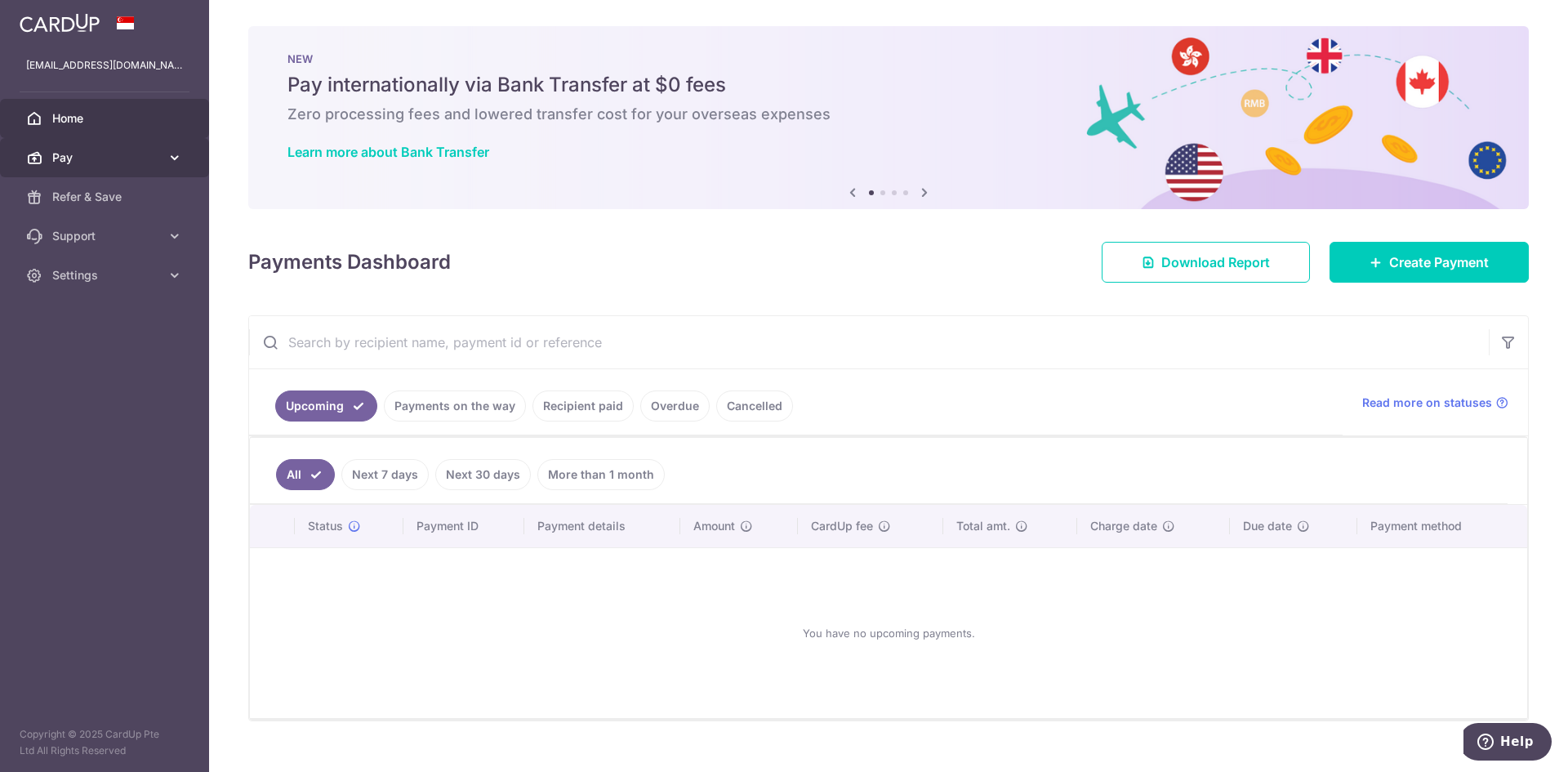
click at [167, 151] on icon at bounding box center [174, 157] width 16 height 16
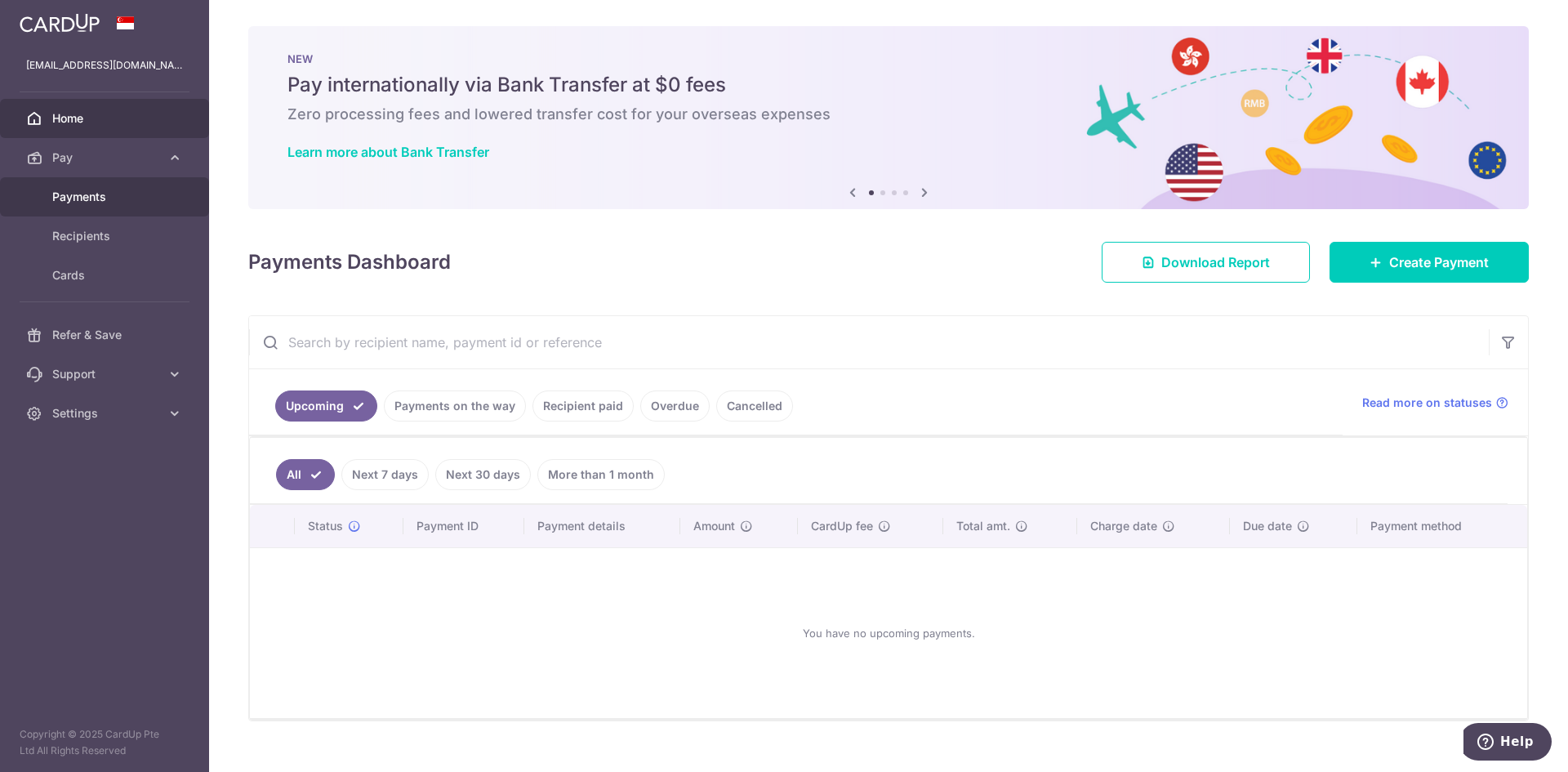
click at [98, 201] on span "Payments" at bounding box center [106, 197] width 107 height 16
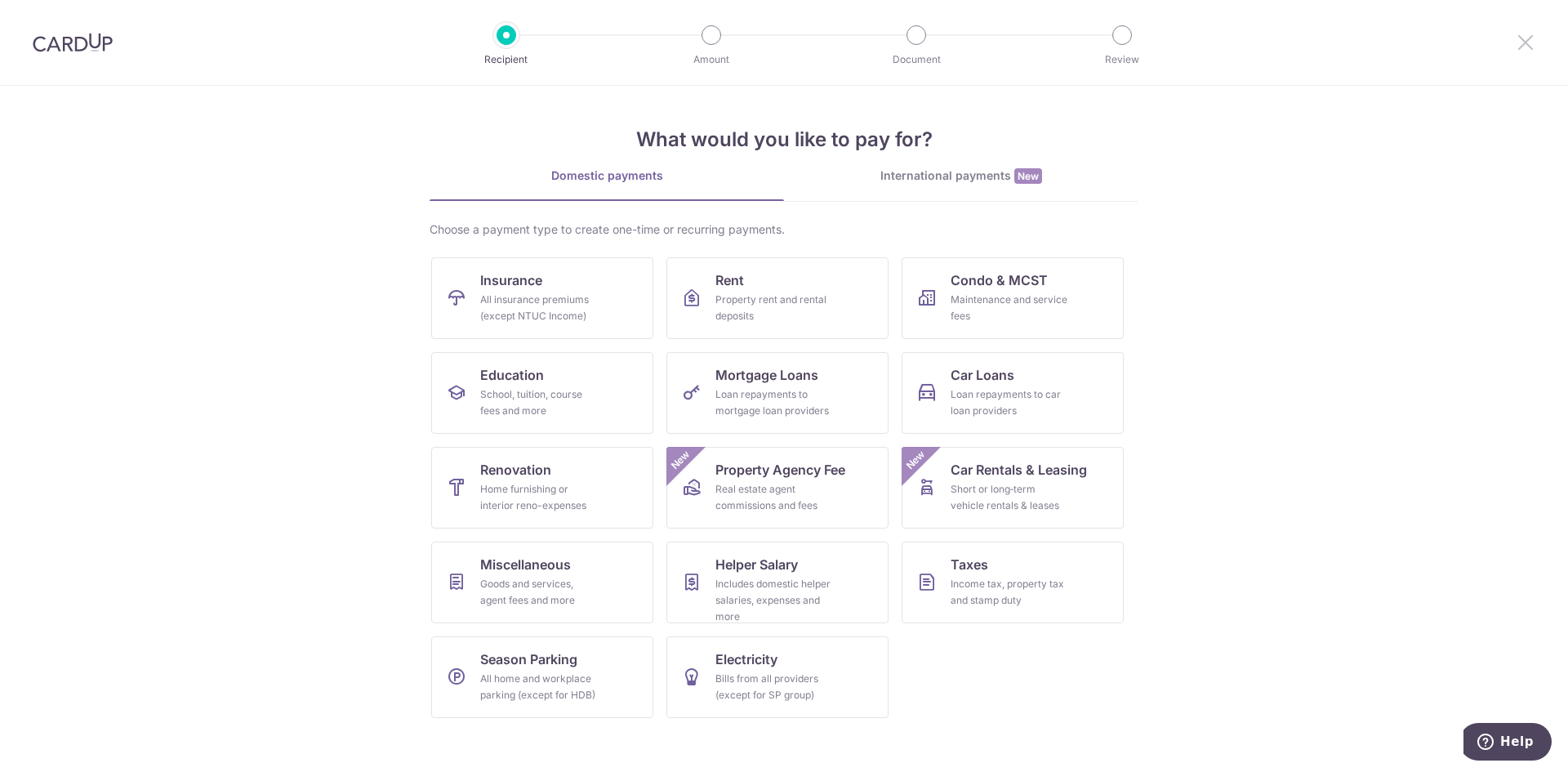
click at [1516, 47] on icon at bounding box center [1525, 41] width 19 height 20
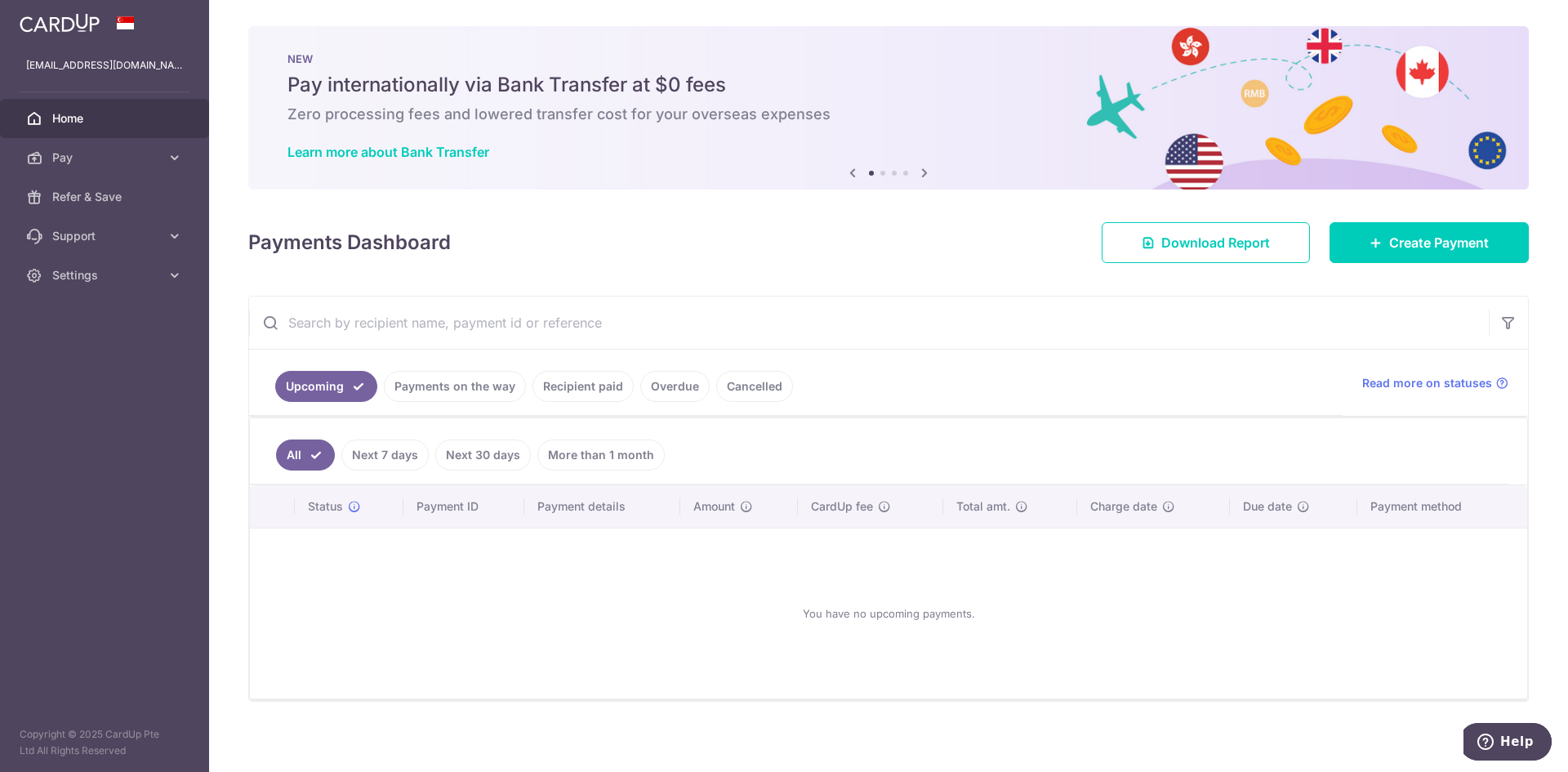
click at [576, 384] on link "Recipient paid" at bounding box center [583, 386] width 102 height 31
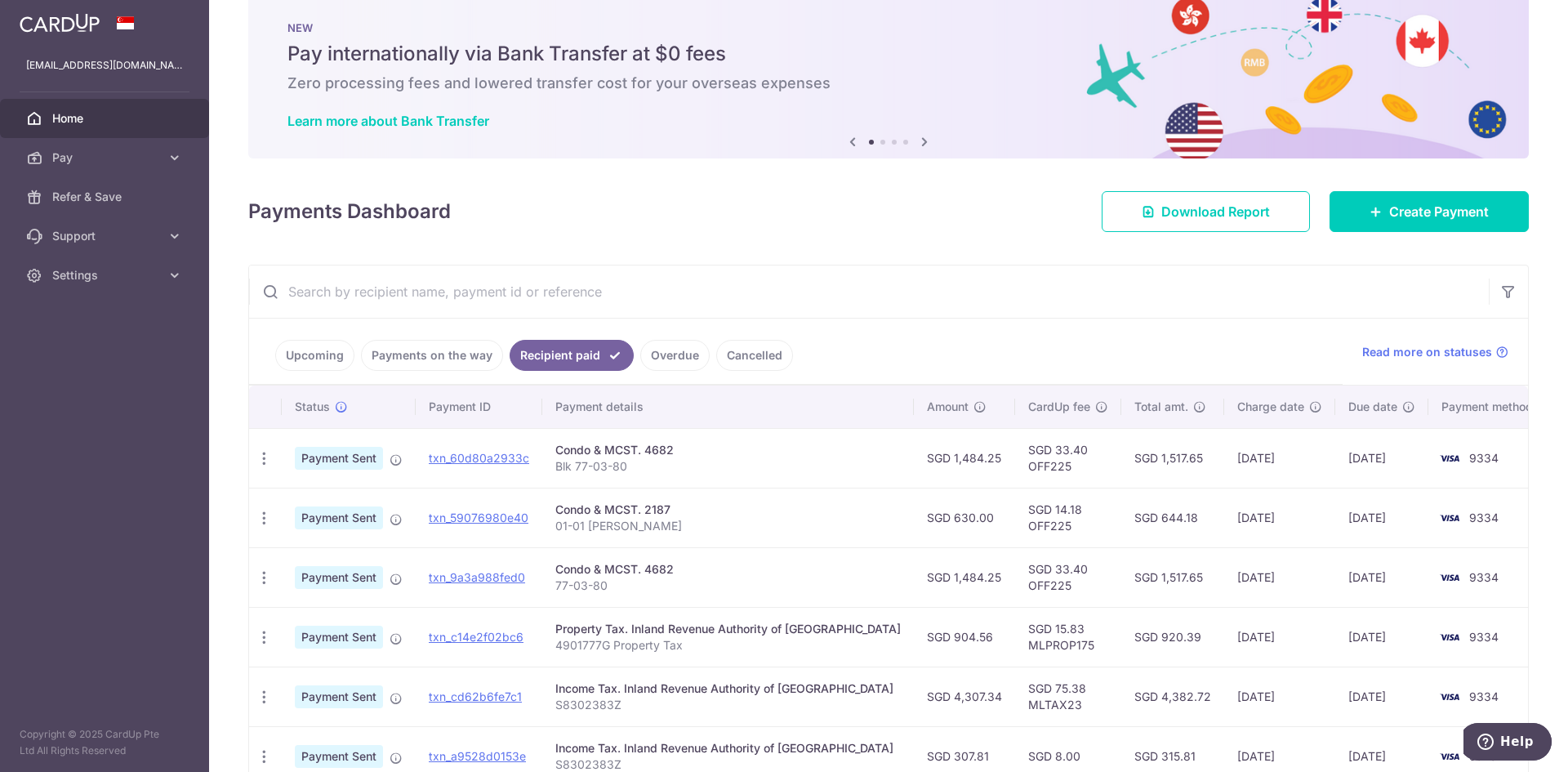
scroll to position [82, 0]
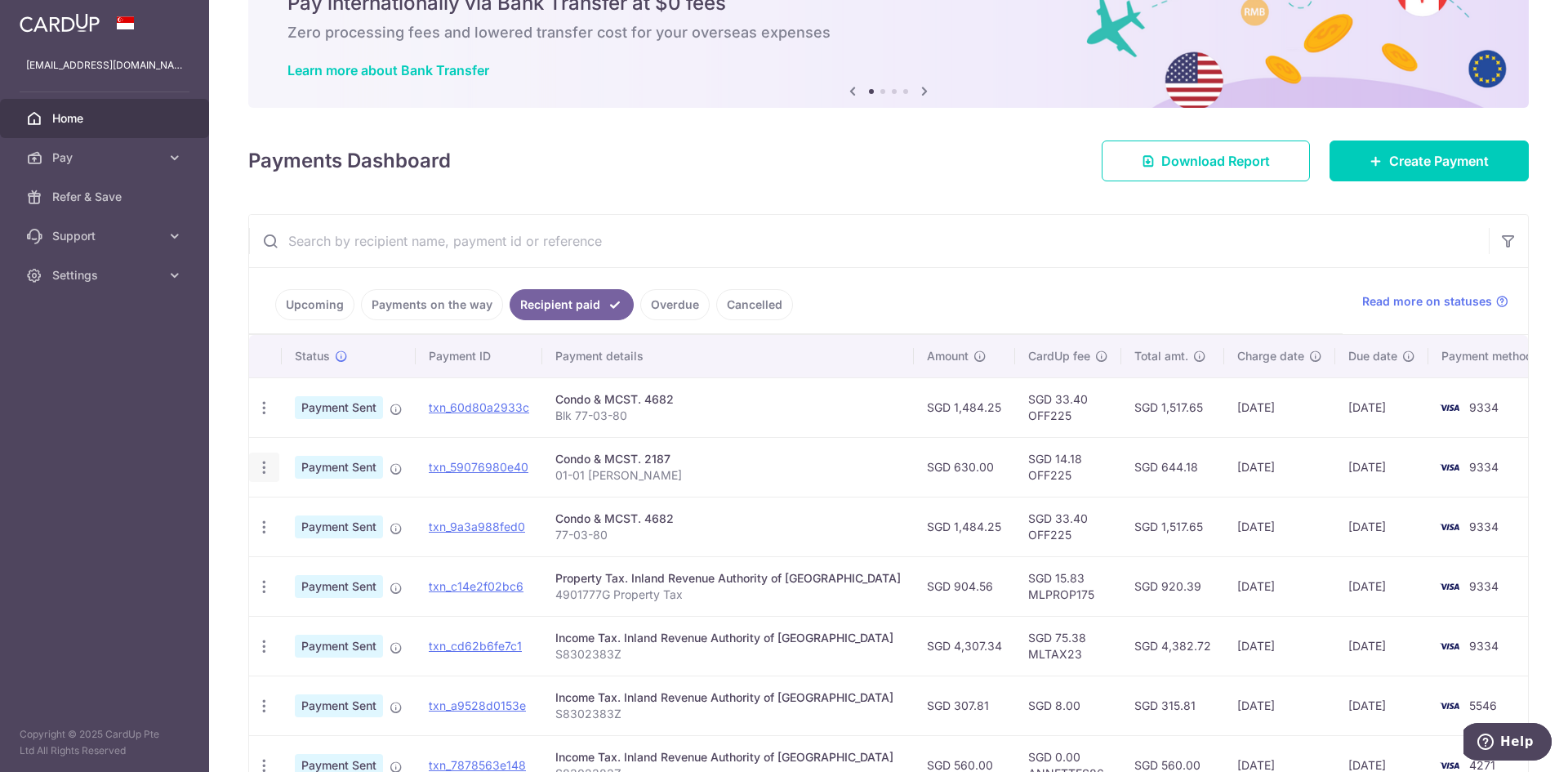
click at [268, 468] on icon "button" at bounding box center [265, 468] width 17 height 17
click at [290, 444] on td "Payment Sent" at bounding box center [349, 467] width 134 height 59
click at [69, 157] on span "Pay" at bounding box center [106, 157] width 107 height 16
click at [85, 201] on span "Payments" at bounding box center [106, 197] width 107 height 16
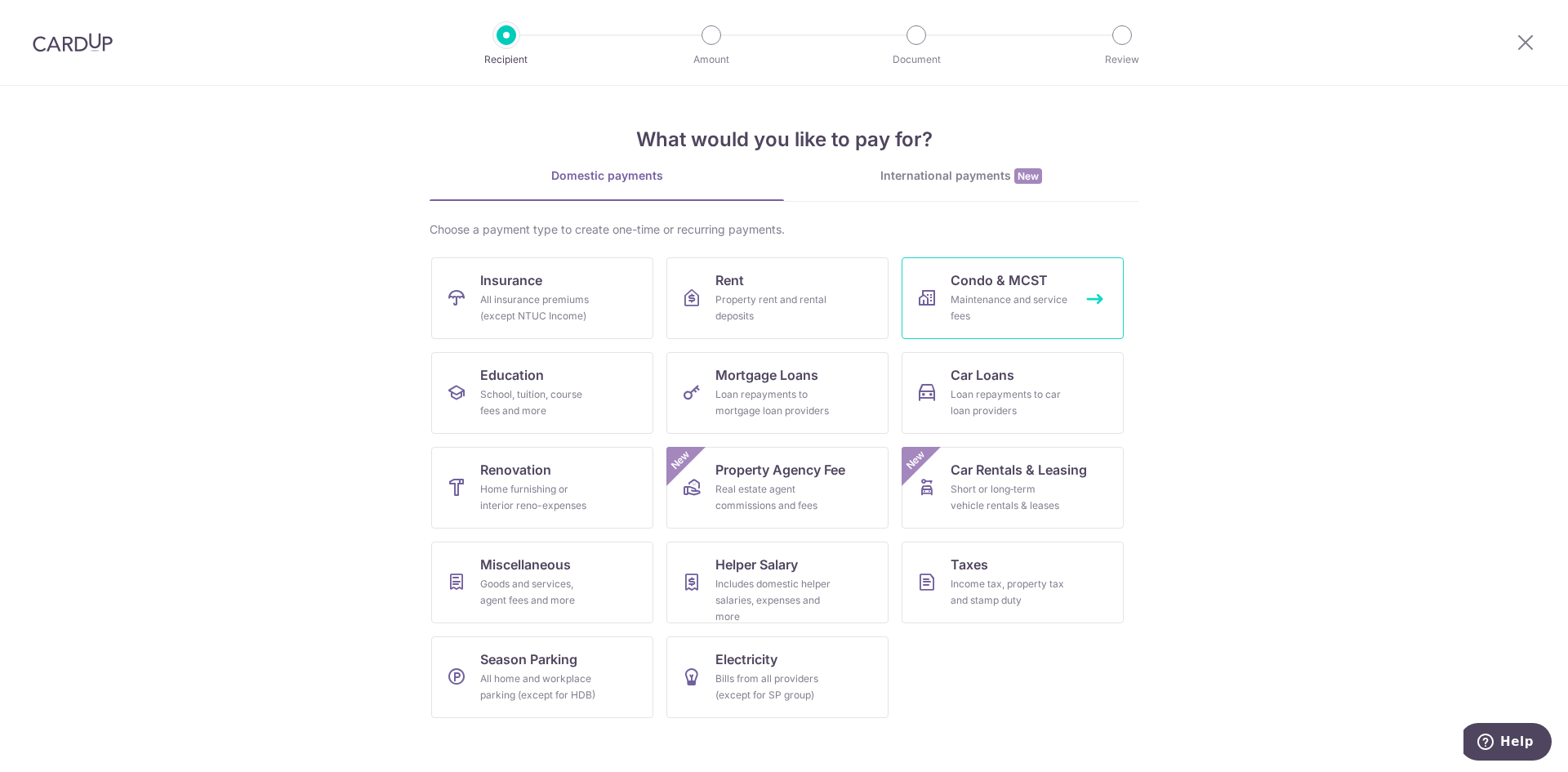
click at [1034, 299] on div "Maintenance and service fees" at bounding box center [1009, 308] width 118 height 33
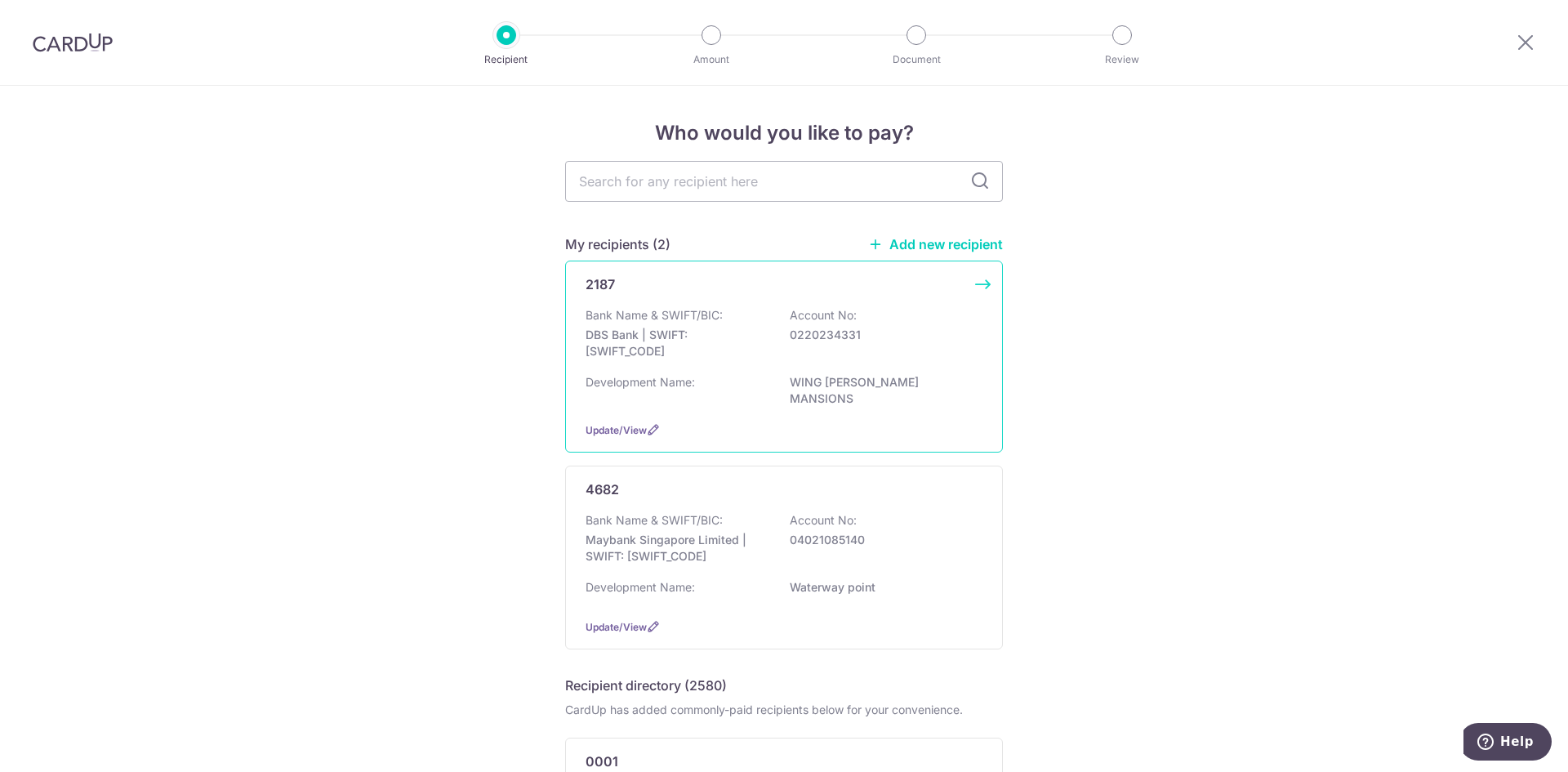
click at [871, 376] on p "WING [PERSON_NAME] MANSIONS" at bounding box center [881, 390] width 183 height 33
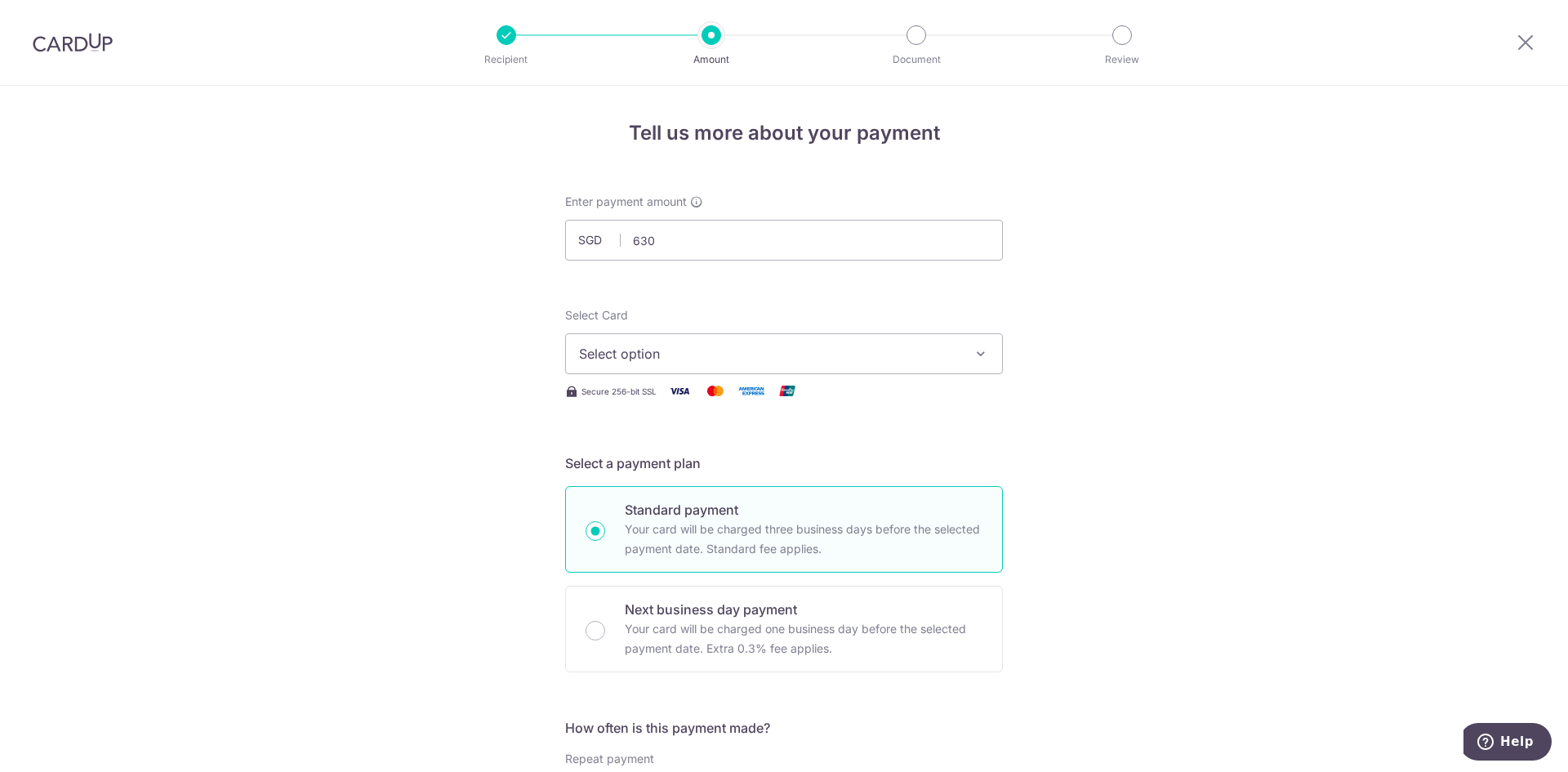
type input "630.00"
click at [907, 354] on span "Select option" at bounding box center [769, 354] width 380 height 19
click at [736, 475] on span "**** 9334" at bounding box center [784, 470] width 410 height 19
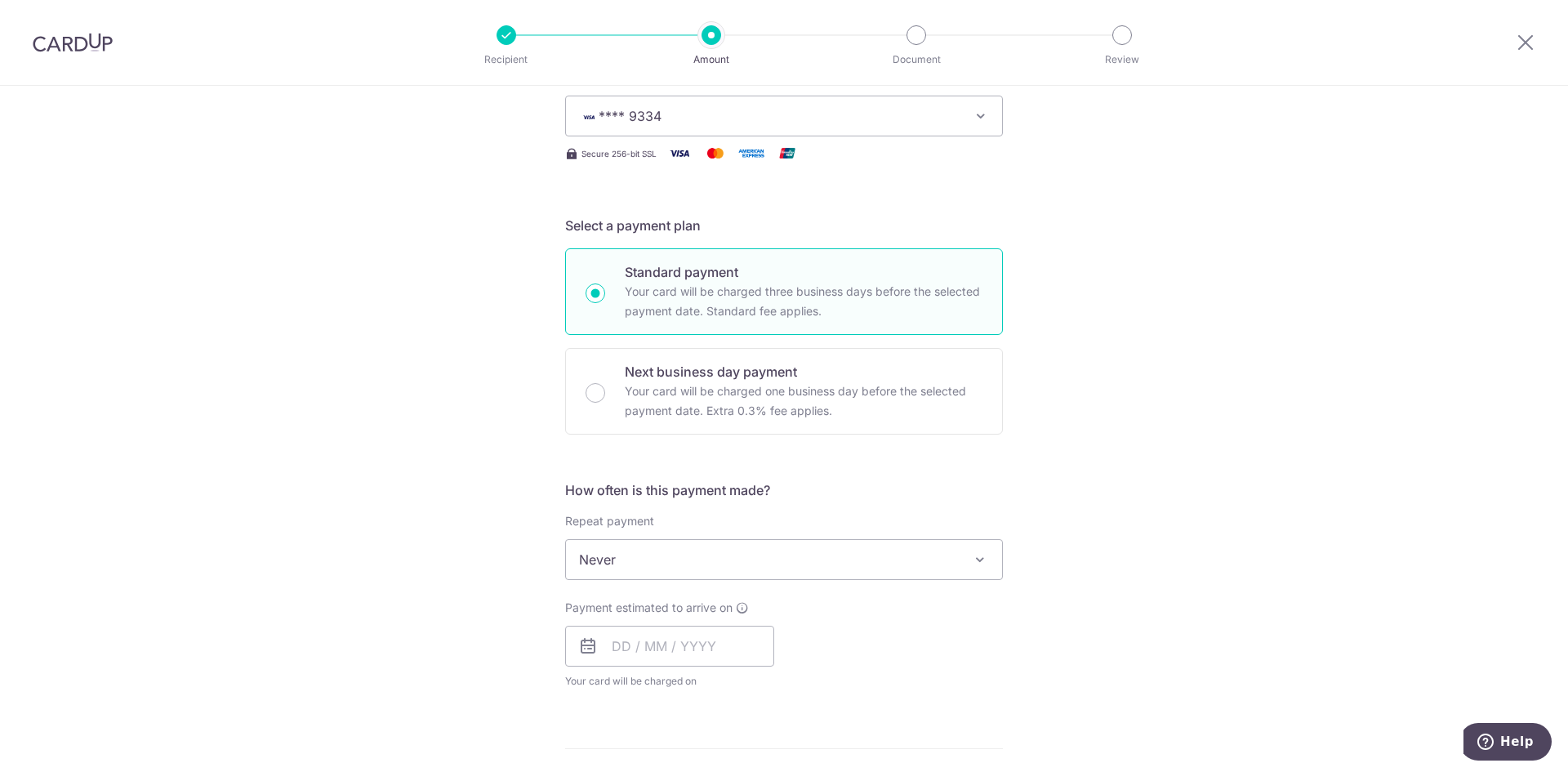
scroll to position [246, 0]
click at [836, 554] on span "Never" at bounding box center [783, 551] width 436 height 39
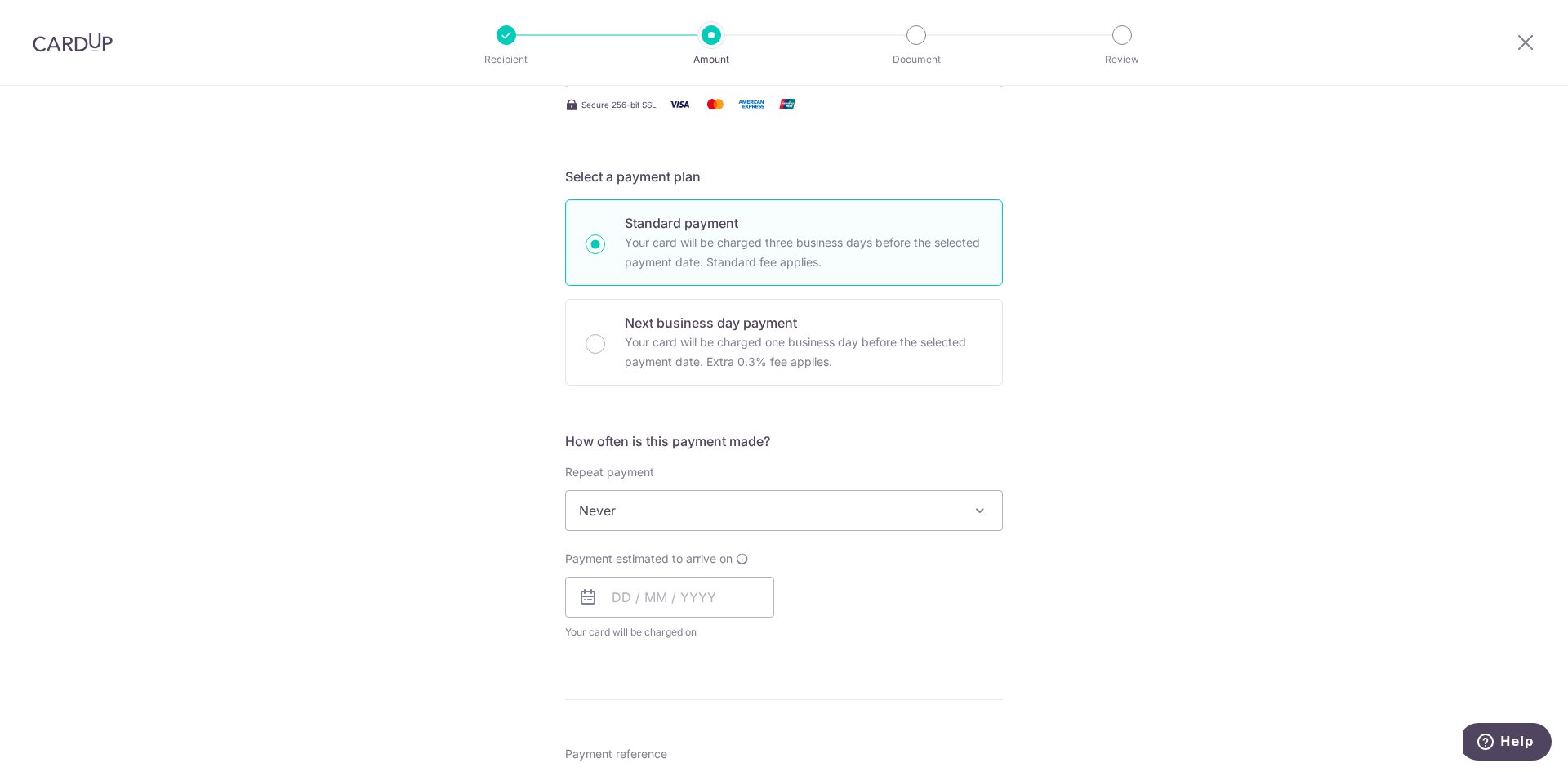
scroll to position [409, 0]
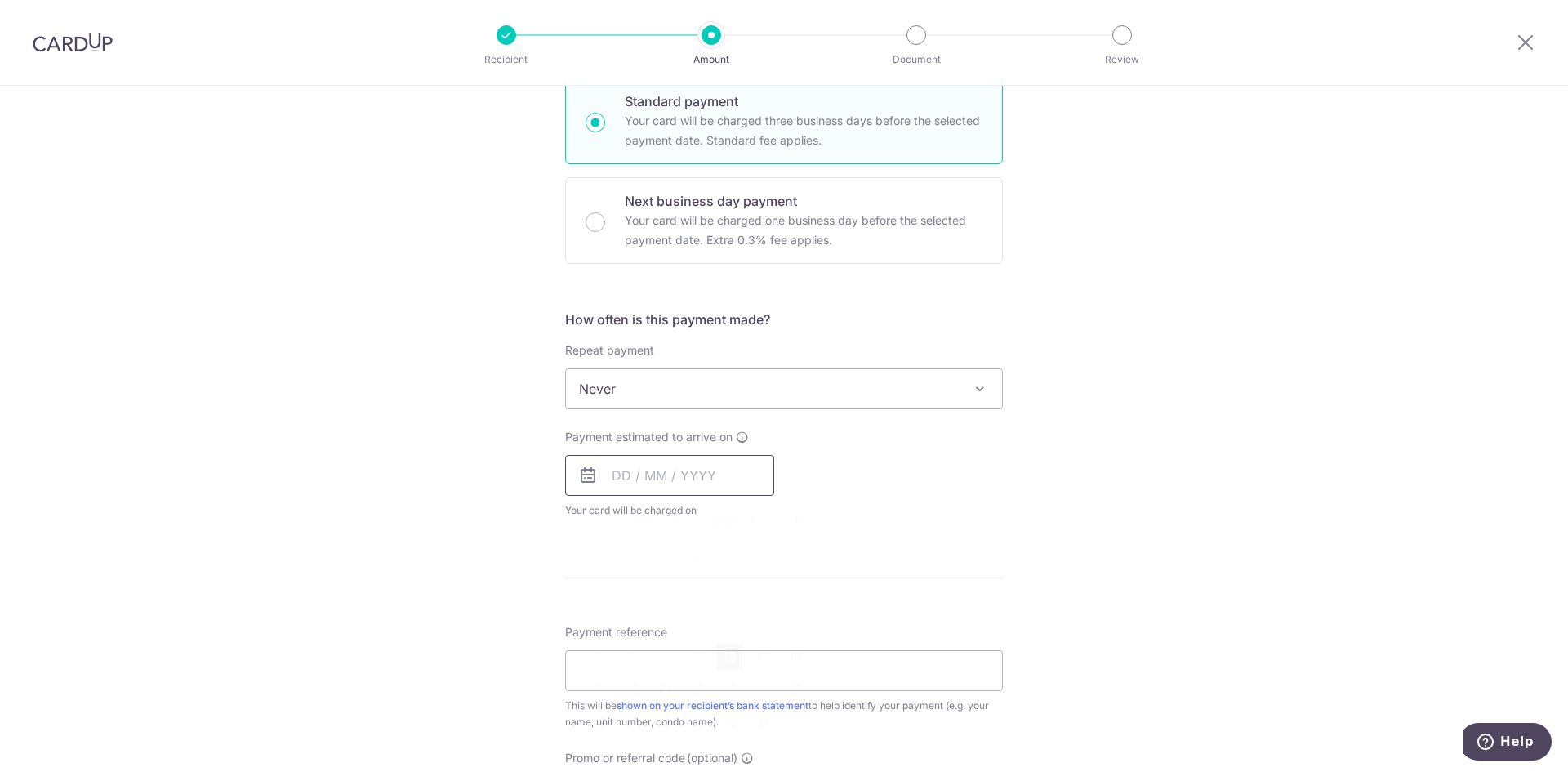
click at [620, 480] on input "text" at bounding box center [670, 476] width 209 height 41
click at [721, 661] on link "16" at bounding box center [728, 656] width 26 height 26
type input "[DATE]"
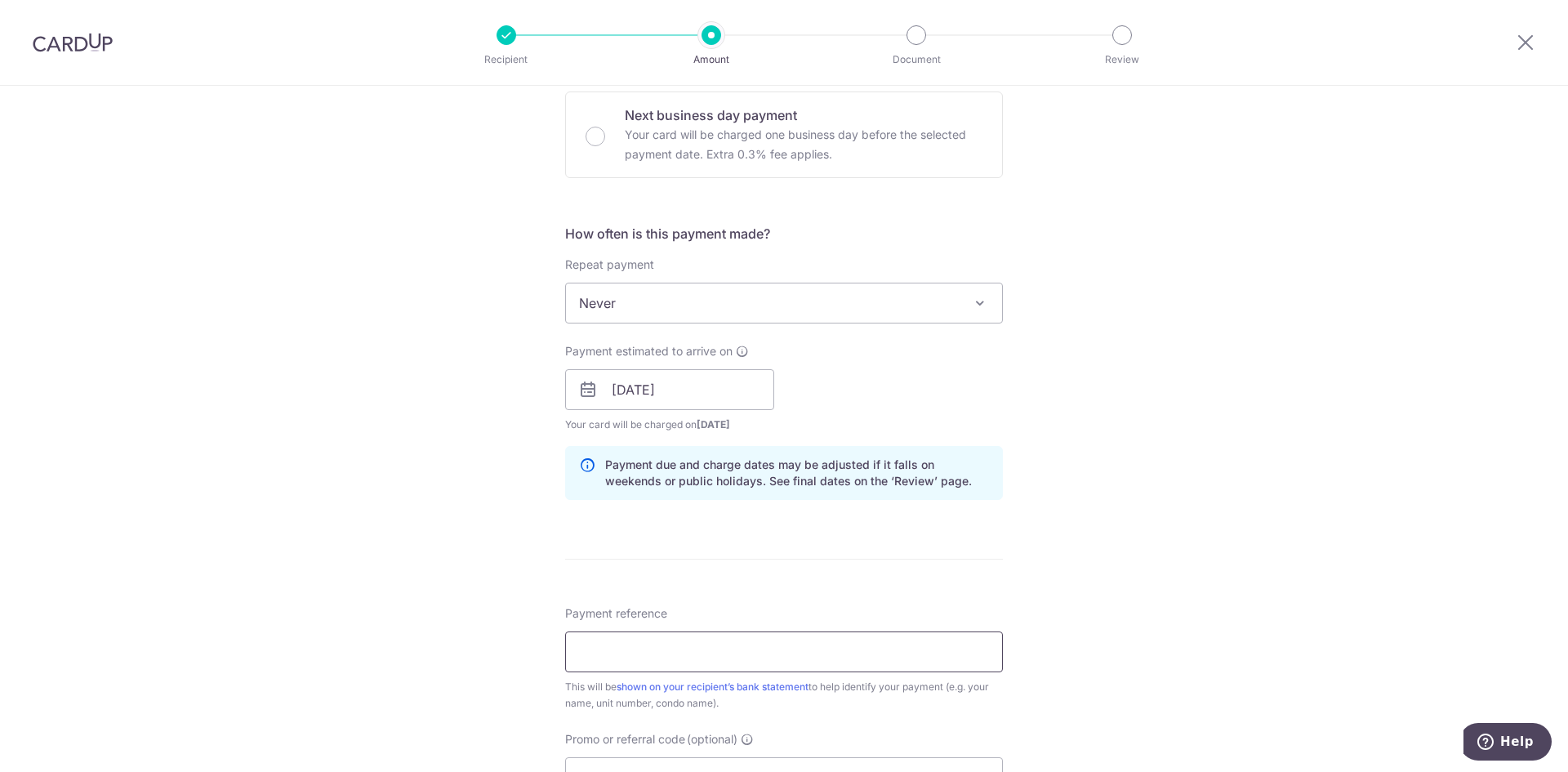
scroll to position [572, 0]
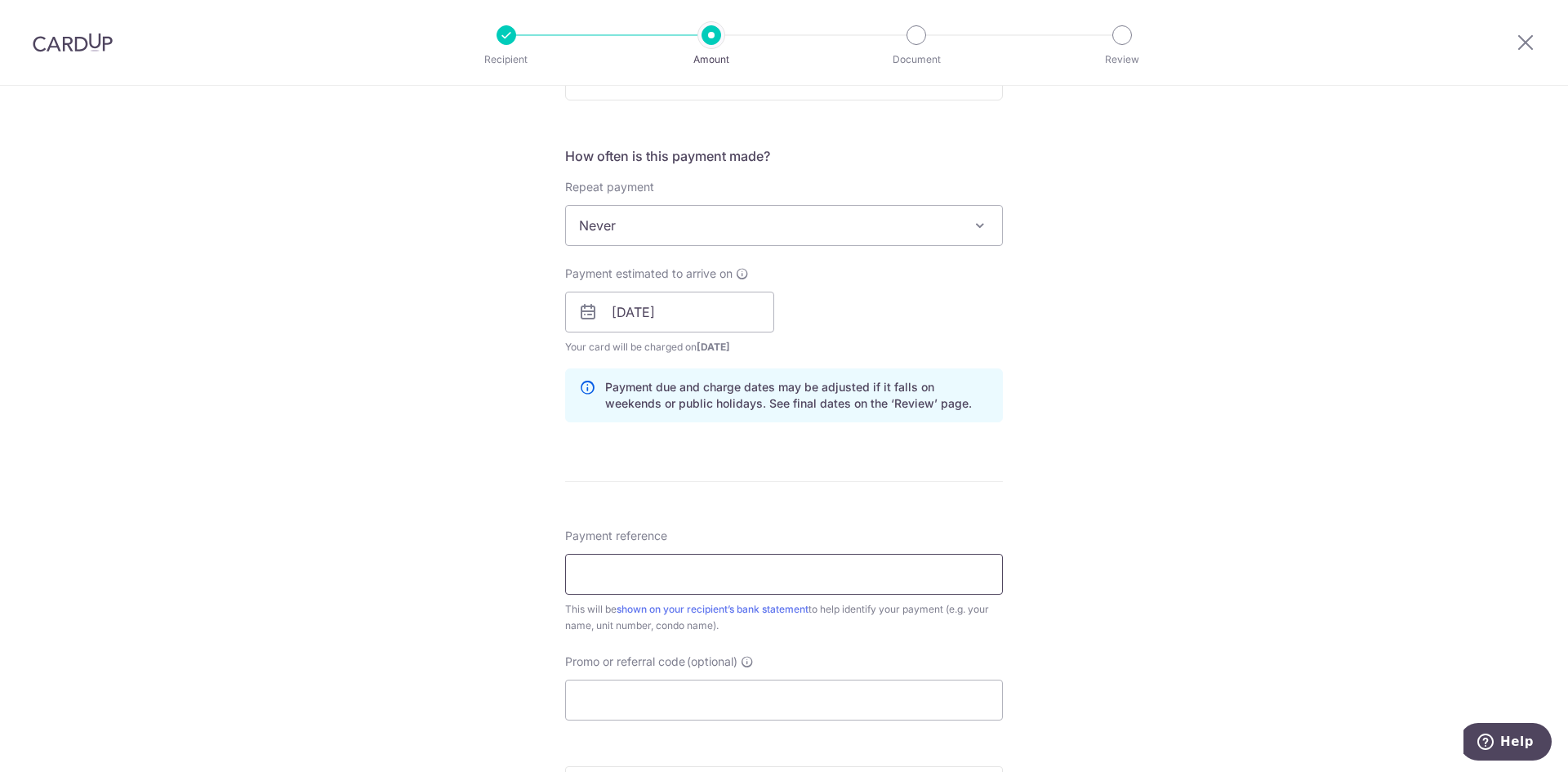
click at [670, 581] on input "Payment reference" at bounding box center [784, 574] width 438 height 41
type input "01-01 [PERSON_NAME]"
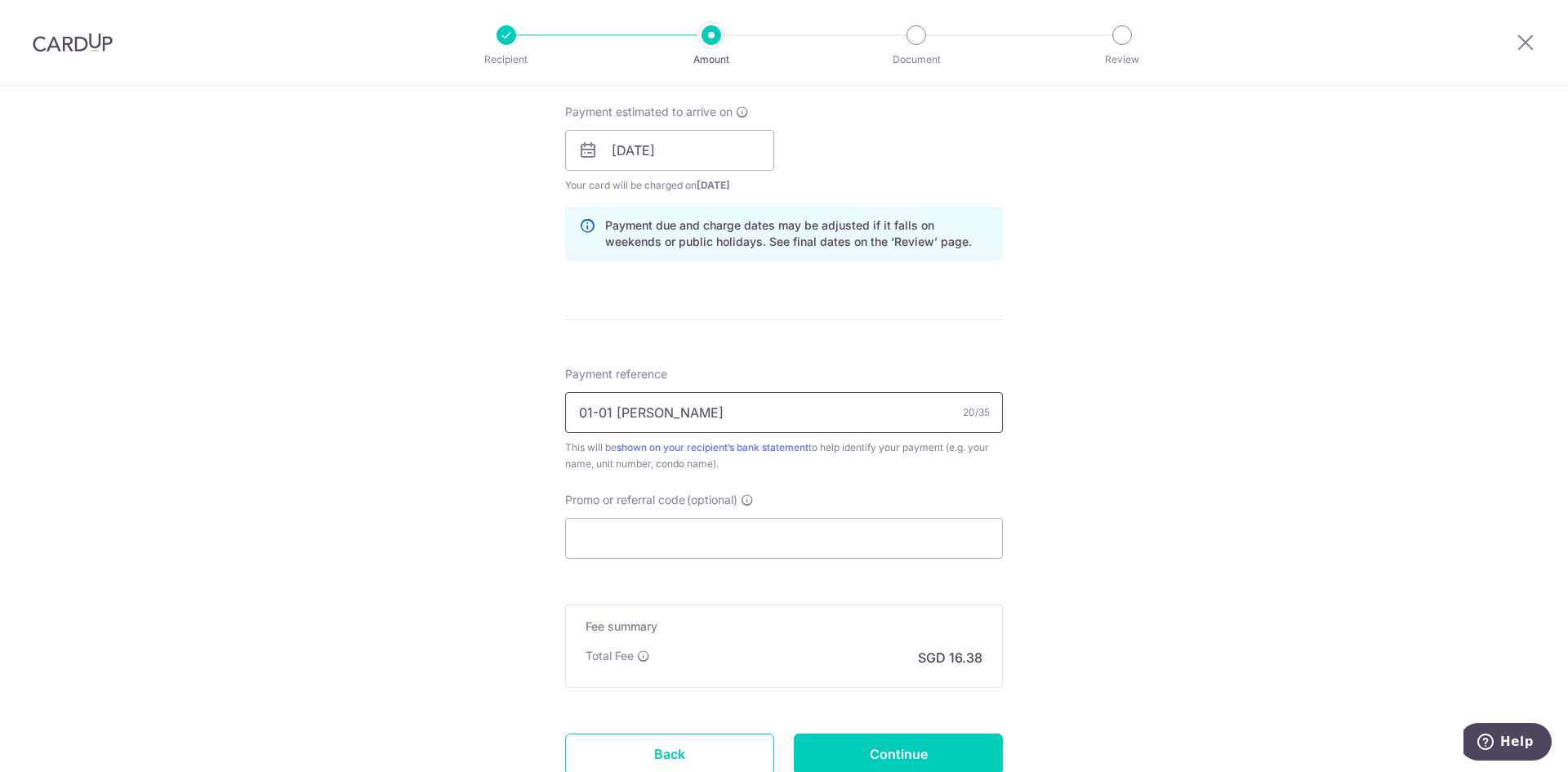
scroll to position [736, 0]
click at [664, 535] on input "Promo or referral code (optional)" at bounding box center [784, 536] width 438 height 41
paste input "OFF225"
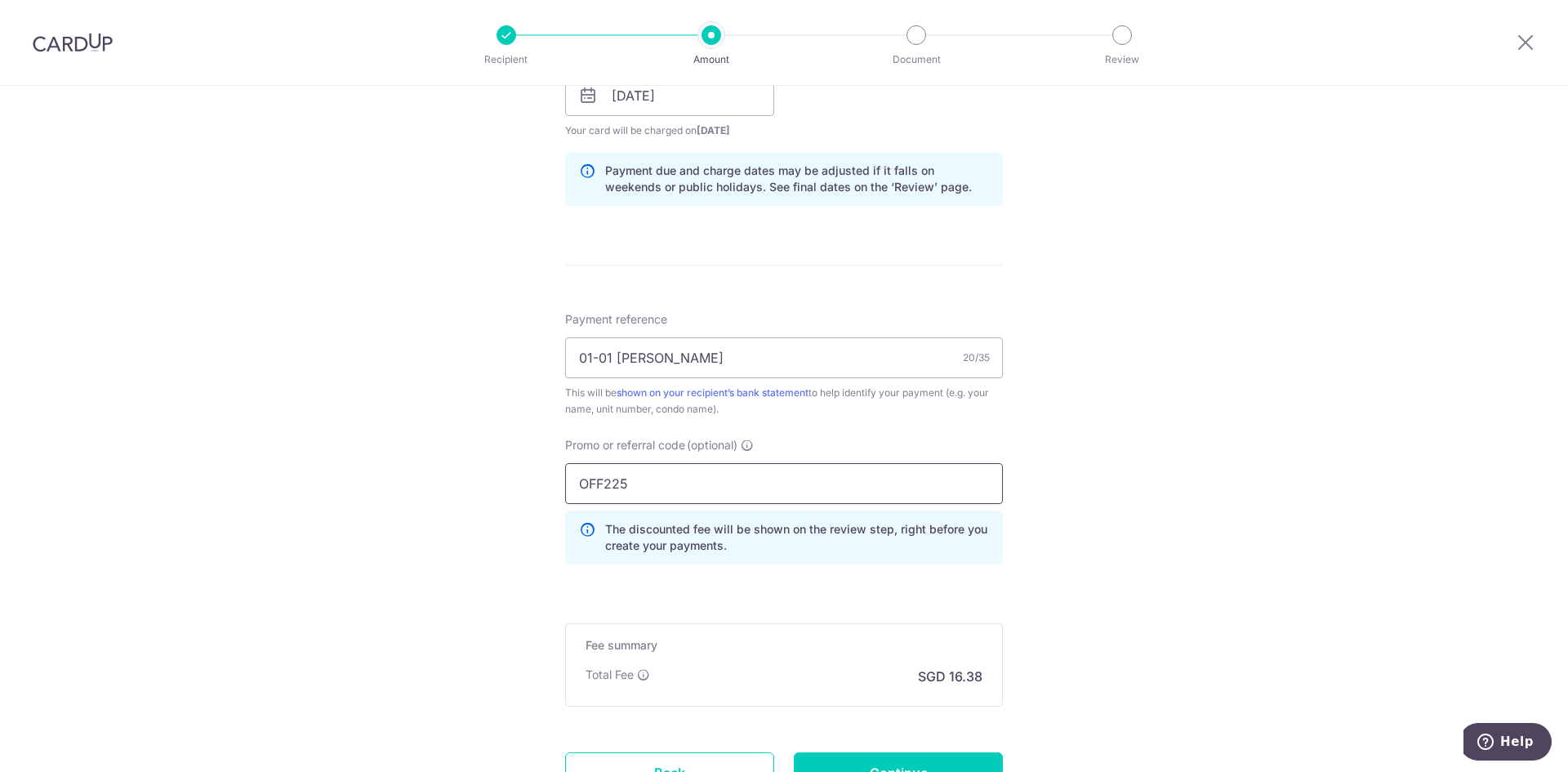
scroll to position [817, 0]
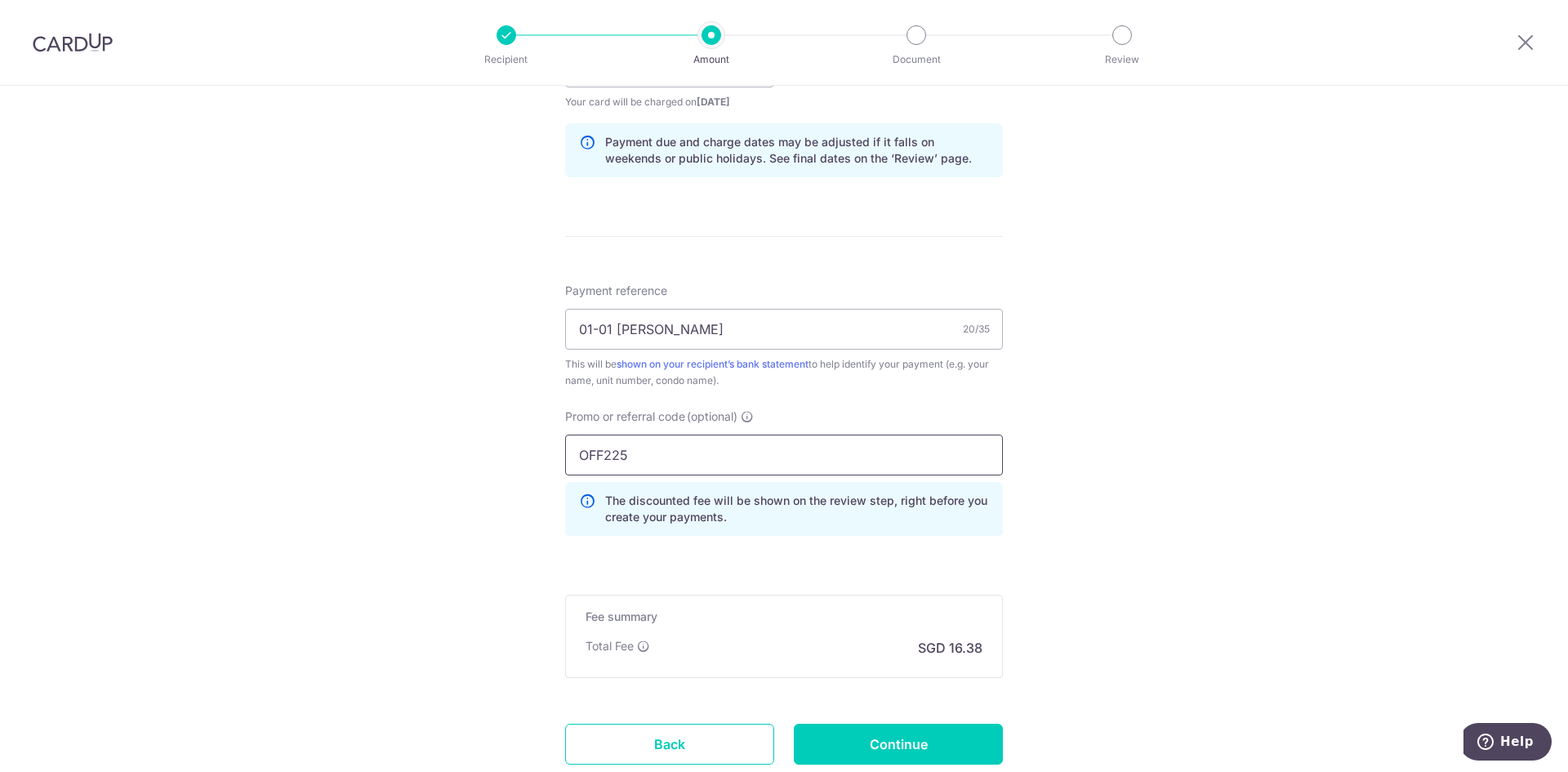
type input "OFF225"
click at [1063, 611] on div "Tell us more about your payment Enter payment amount SGD 630.00 630.00 Select C…" at bounding box center [784, 79] width 1568 height 1619
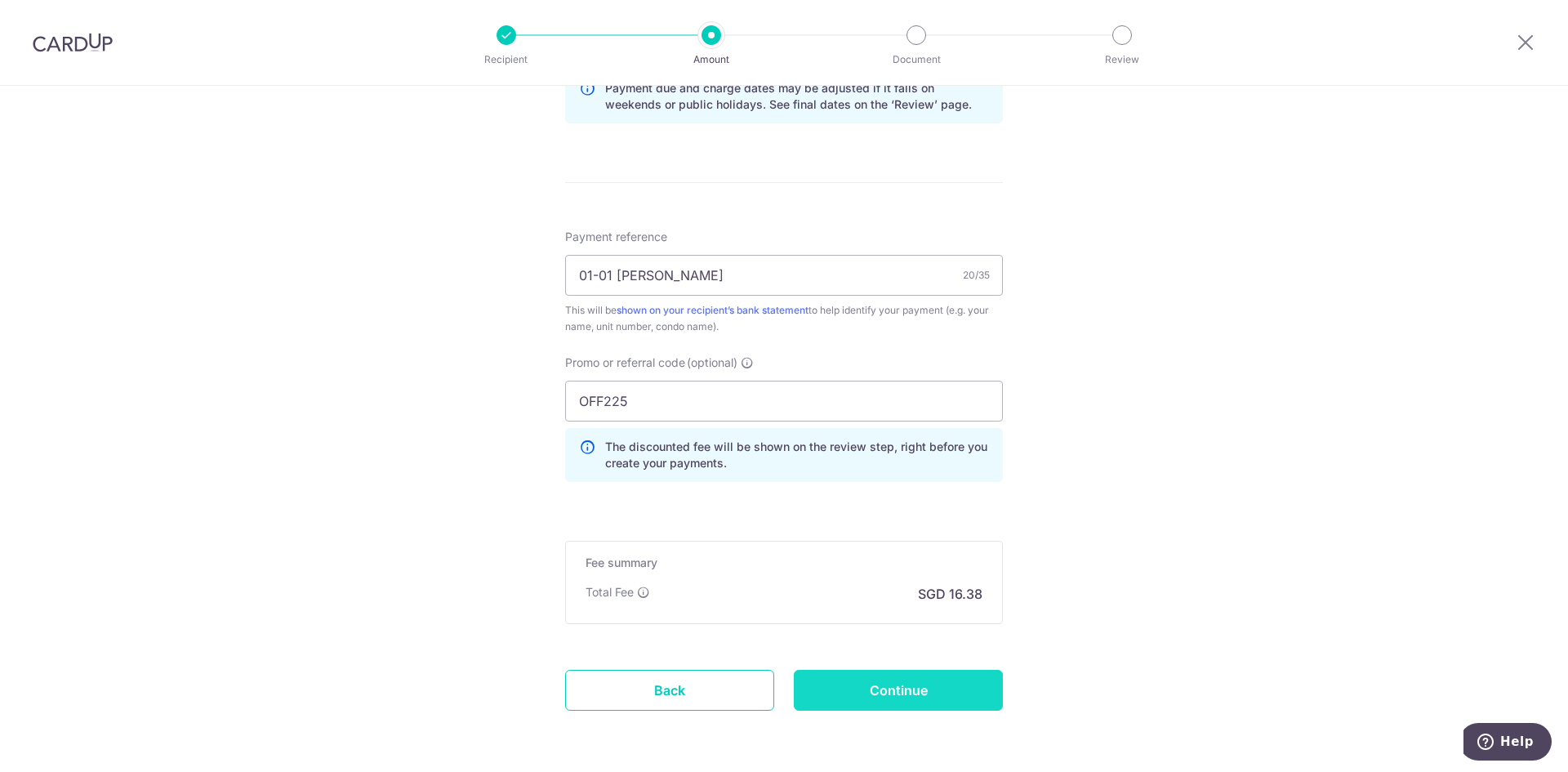
scroll to position [899, 0]
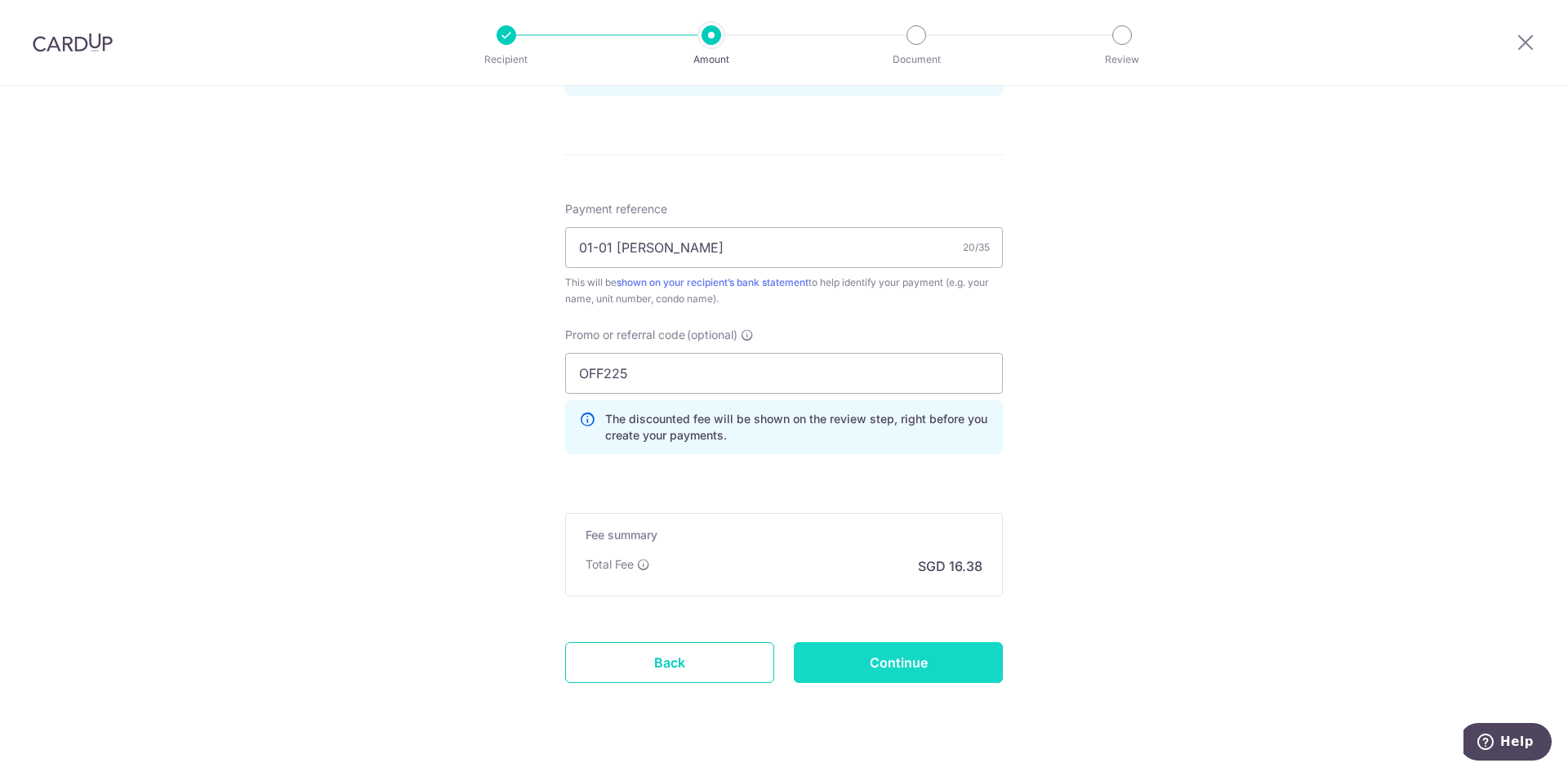
click at [920, 652] on input "Continue" at bounding box center [898, 663] width 209 height 41
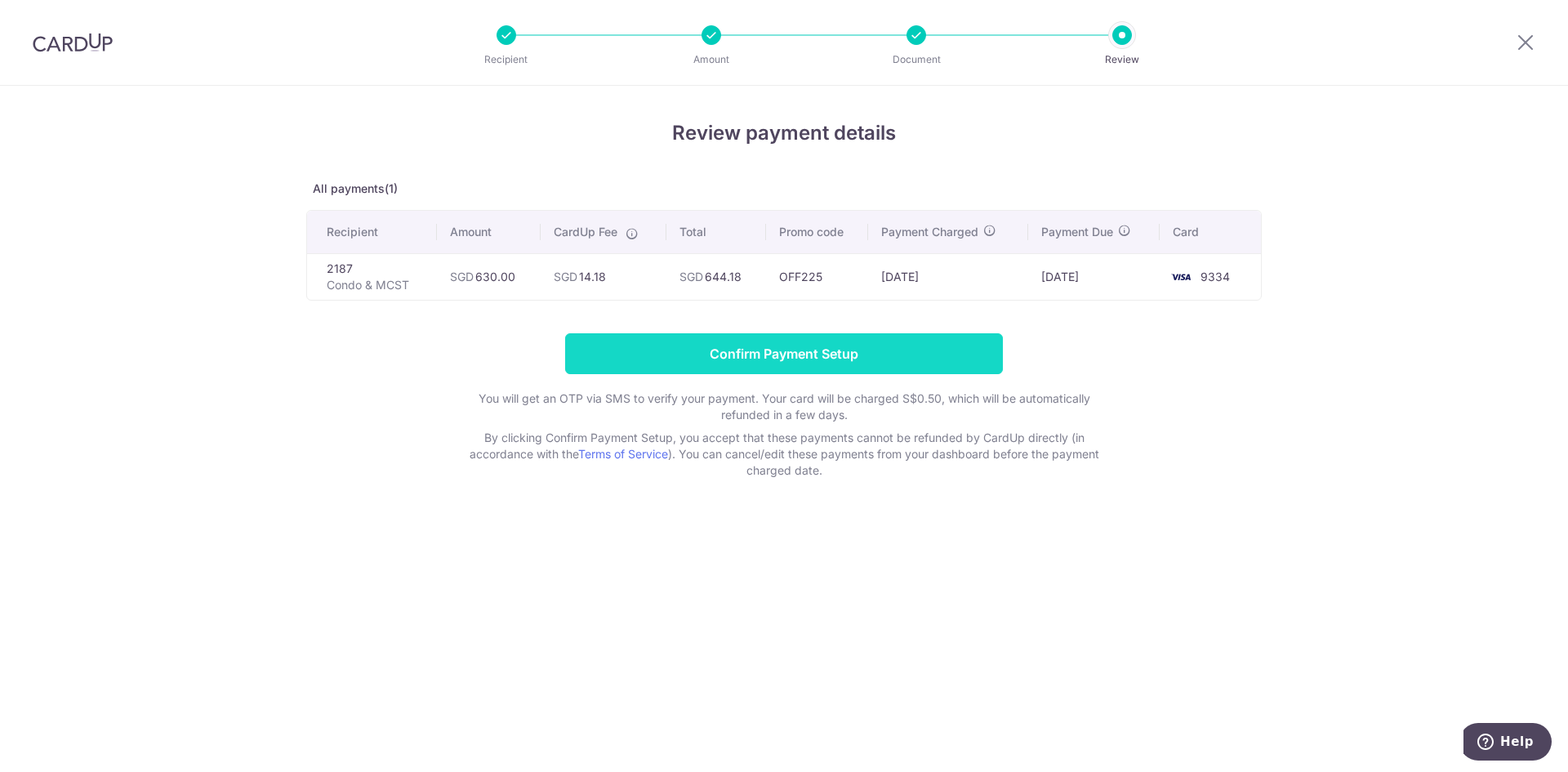
click at [908, 355] on input "Confirm Payment Setup" at bounding box center [784, 354] width 438 height 41
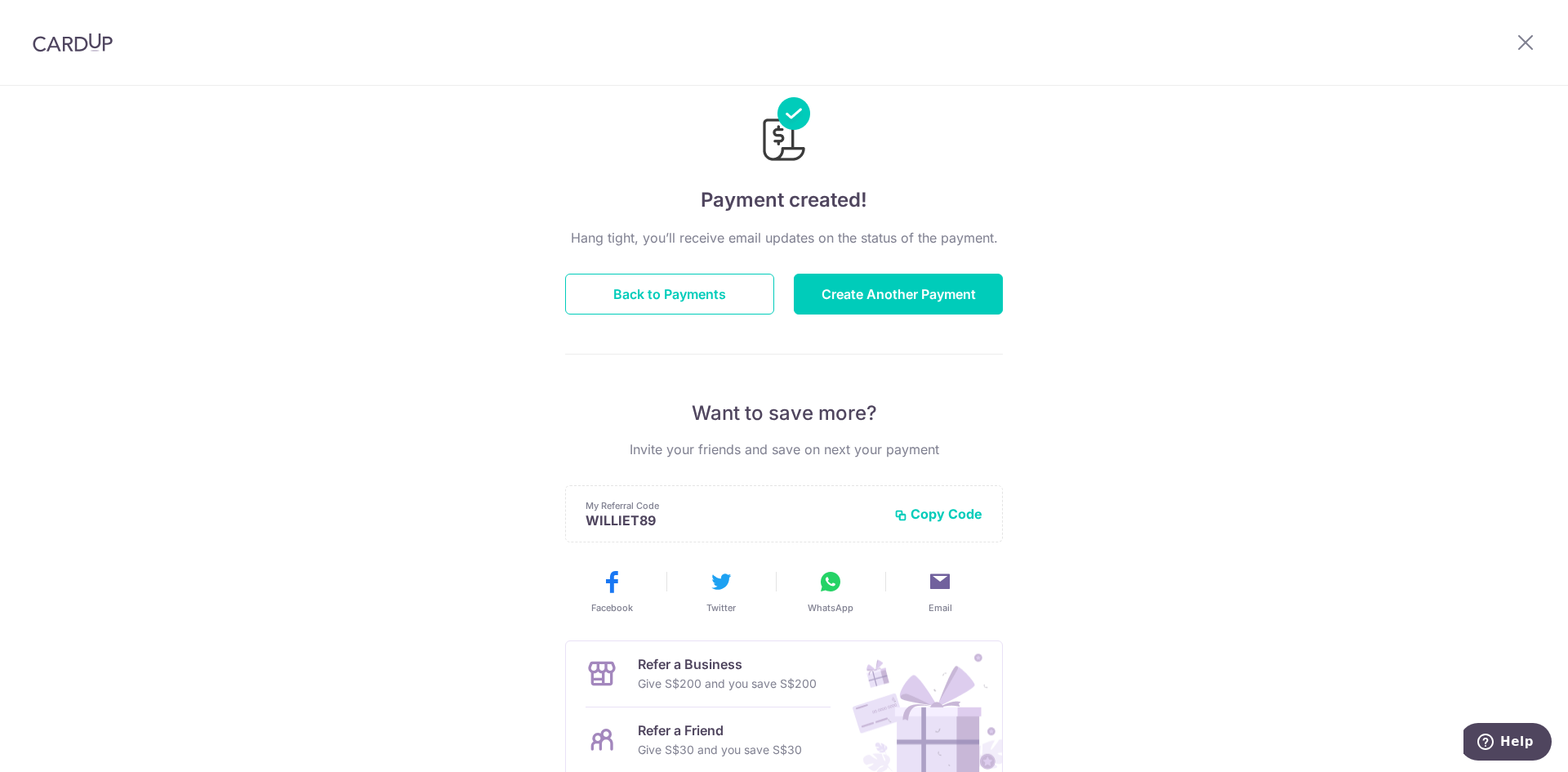
scroll to position [23, 0]
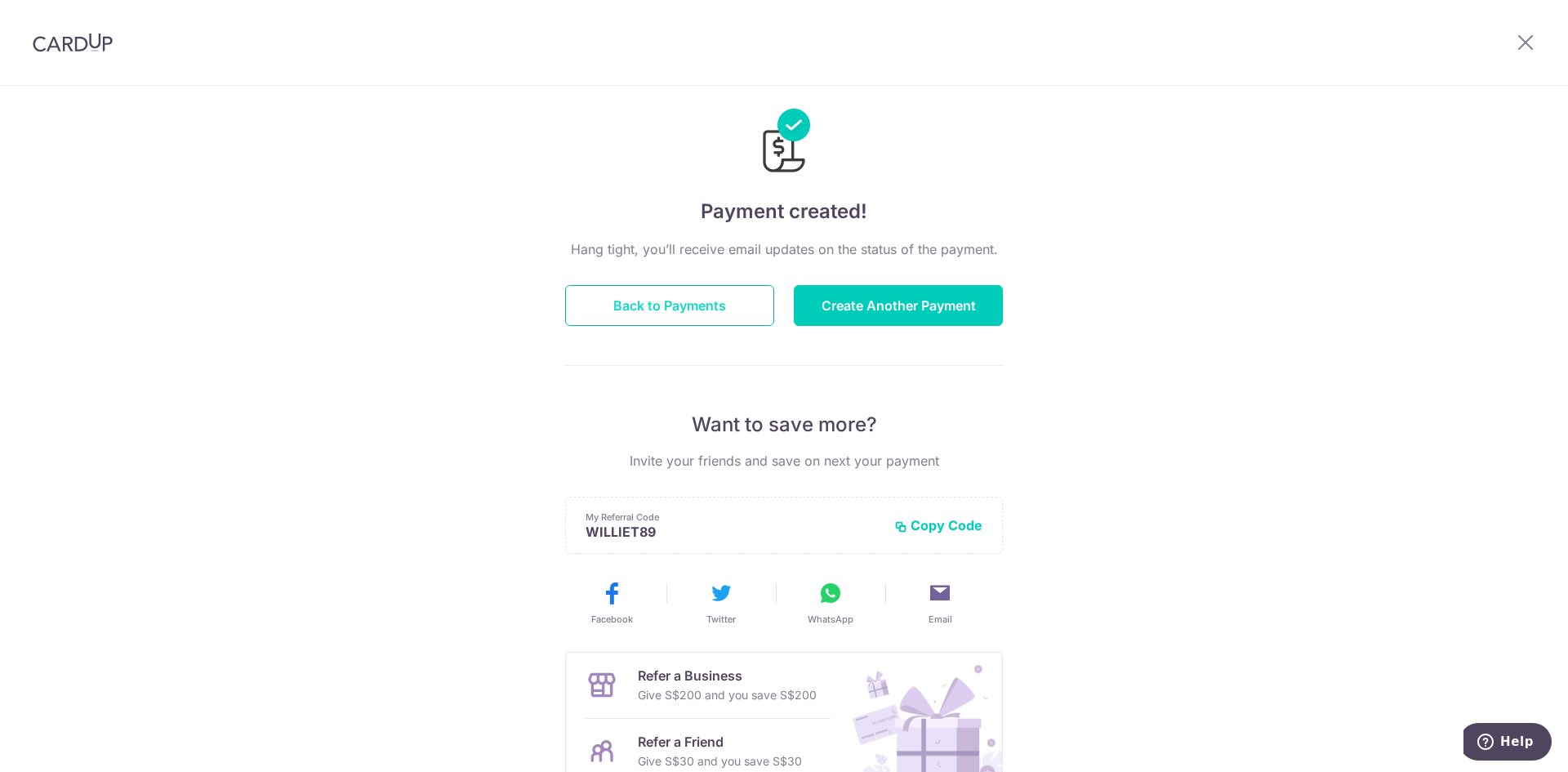
click at [676, 296] on button "Back to Payments" at bounding box center [670, 305] width 209 height 41
